Goal: Information Seeking & Learning: Learn about a topic

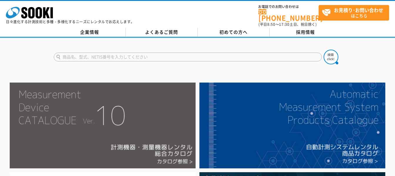
click at [102, 140] on img at bounding box center [103, 125] width 186 height 86
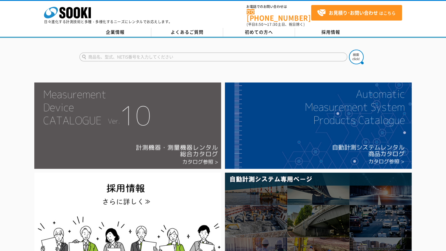
click at [152, 101] on img at bounding box center [127, 125] width 187 height 86
click at [176, 106] on img at bounding box center [127, 125] width 187 height 86
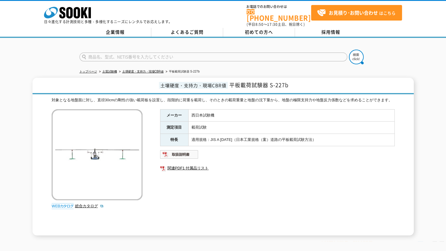
click at [184, 155] on div "メーカー 西日本試験機 測定項目 載荷試験 特長 適用規格：JIS A [DATE]（日本工業規格（案）道路の平板載荷試験方法） 関連PDF1 付属品リスト" at bounding box center [277, 172] width 235 height 126
click at [184, 150] on img at bounding box center [179, 154] width 38 height 9
